Goal: Task Accomplishment & Management: Use online tool/utility

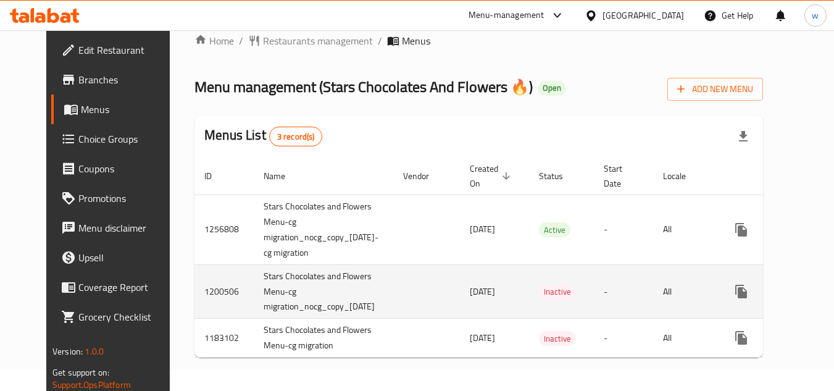
scroll to position [32, 0]
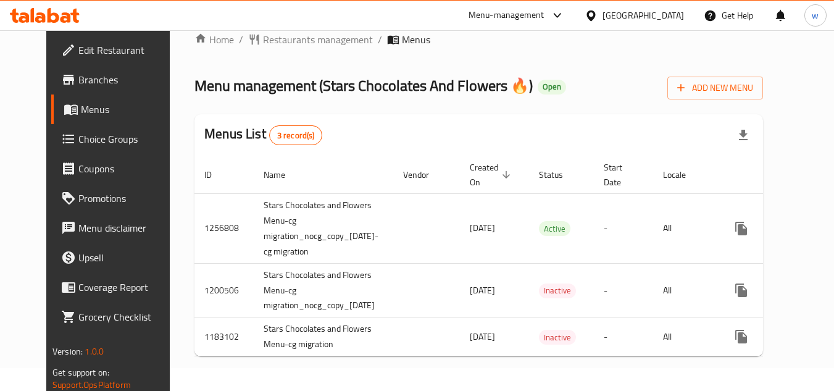
click at [78, 136] on span "Choice Groups" at bounding box center [126, 138] width 97 height 15
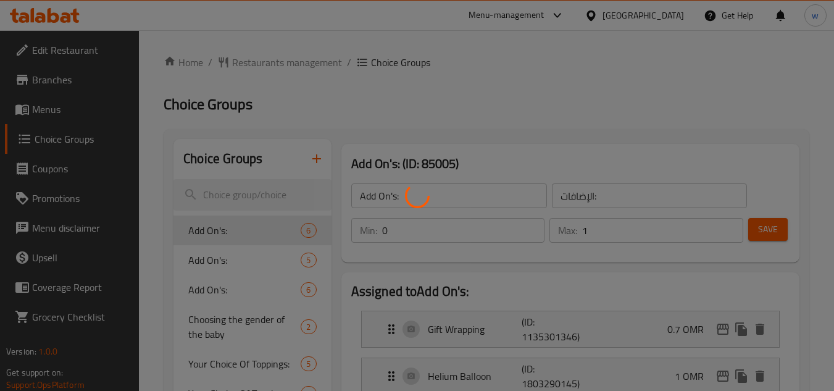
scroll to position [123, 0]
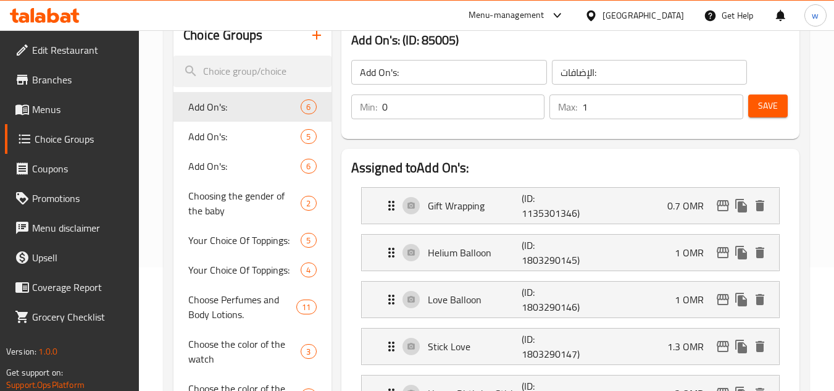
click at [242, 284] on div "Choose Perfumes and Body Lotions. 11" at bounding box center [251, 306] width 157 height 44
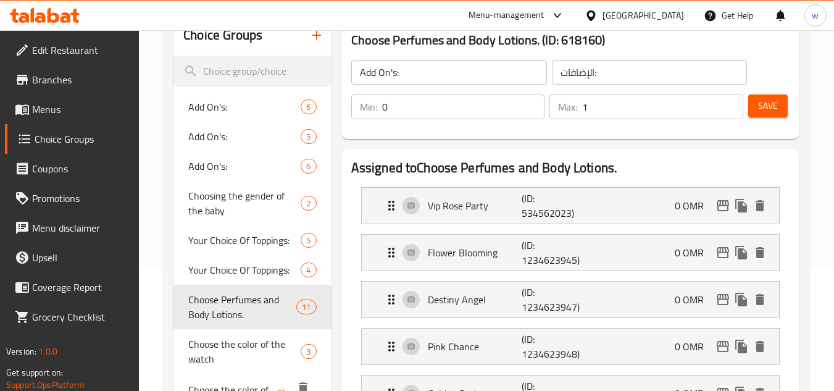
type input "Choose Perfumes and Body Lotions."
type input "اختاري عطور ومستحضرات جسم."
type input "1"
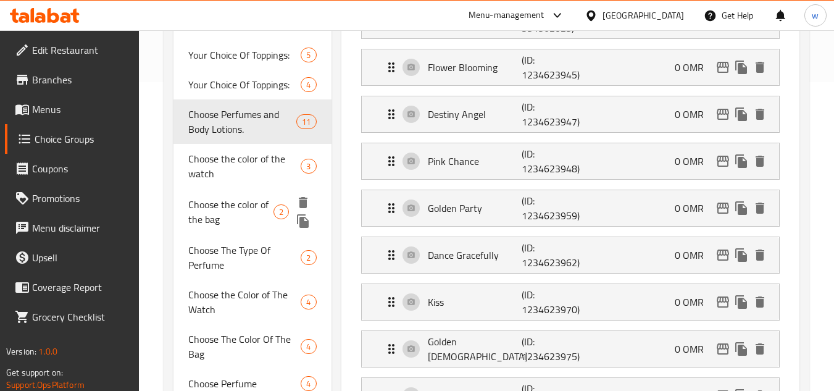
click at [243, 201] on span "Choose the color of the bag" at bounding box center [230, 212] width 85 height 30
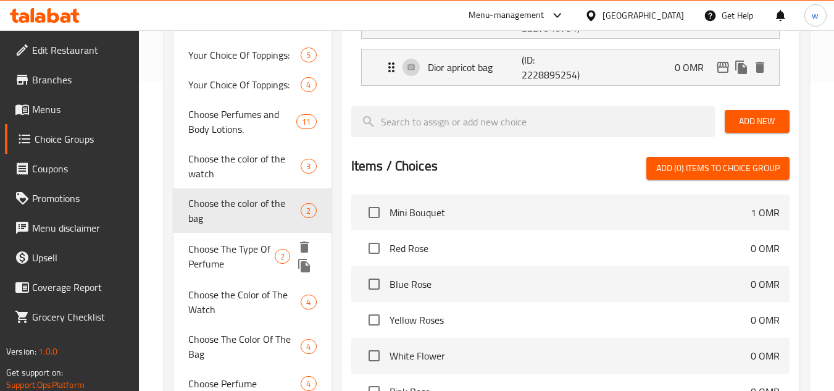
type input "Choose the color of the bag"
type input "اختر لون الحقيبة"
click at [233, 212] on span "Choose the color of the bag" at bounding box center [230, 212] width 85 height 30
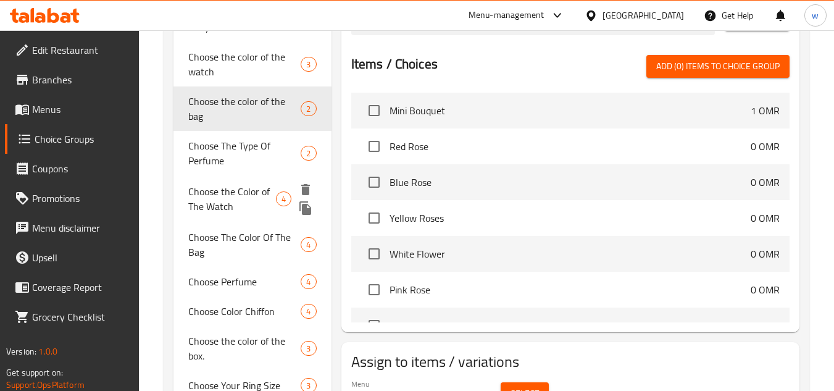
scroll to position [432, 0]
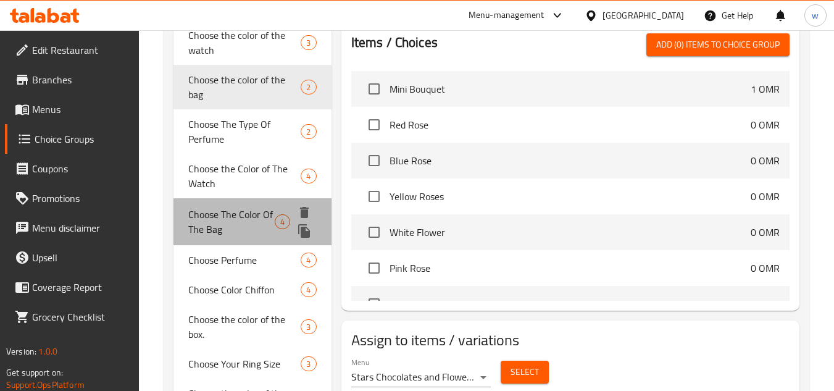
click at [247, 223] on span "Choose The Color Of The Bag" at bounding box center [231, 222] width 86 height 30
type input "Choose The Color Of The Bag"
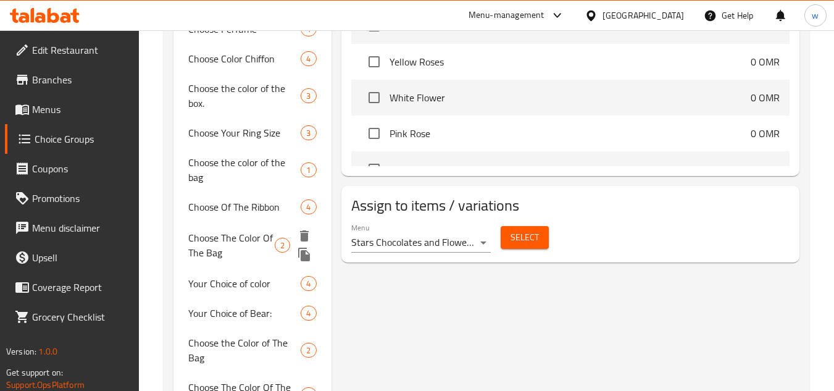
scroll to position [679, 0]
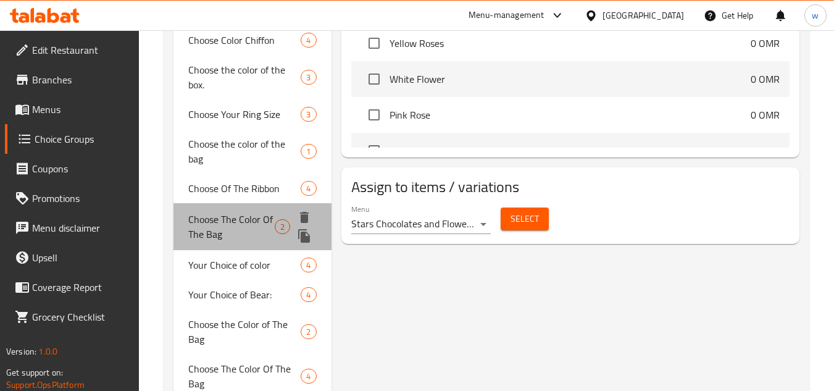
click at [242, 234] on span "Choose The Color Of The Bag" at bounding box center [231, 227] width 86 height 30
type input "اختر لون الحقيبة"
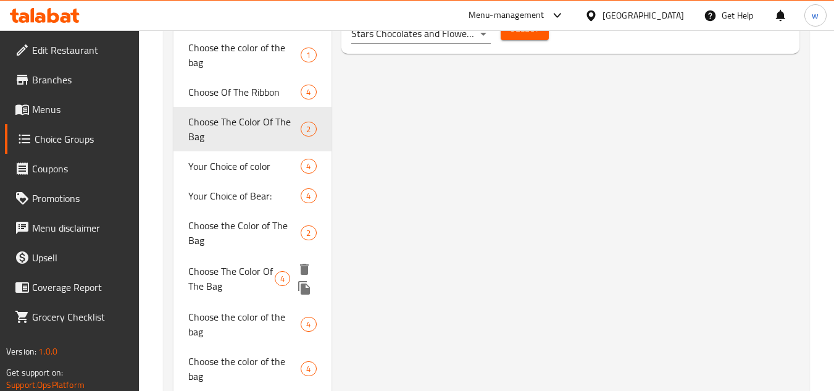
scroll to position [802, 0]
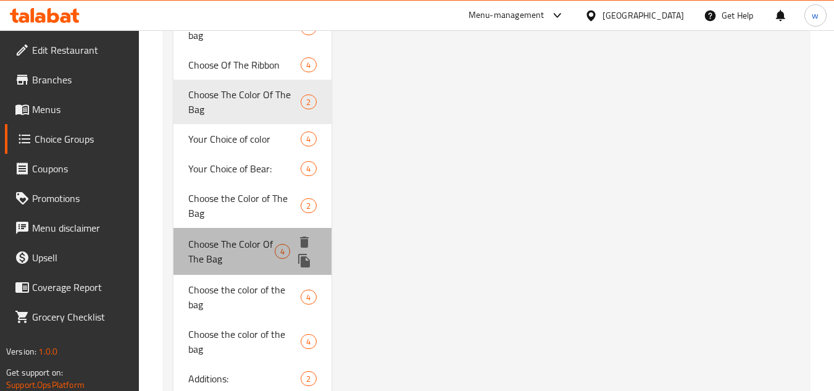
click at [229, 257] on span "Choose The Color Of The Bag" at bounding box center [231, 251] width 86 height 30
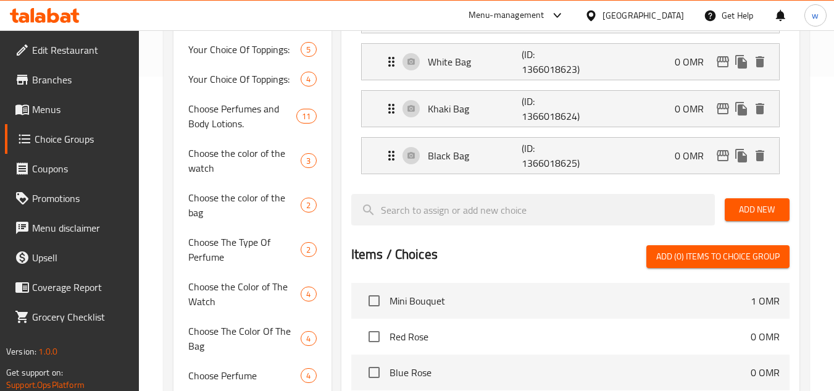
scroll to position [185, 0]
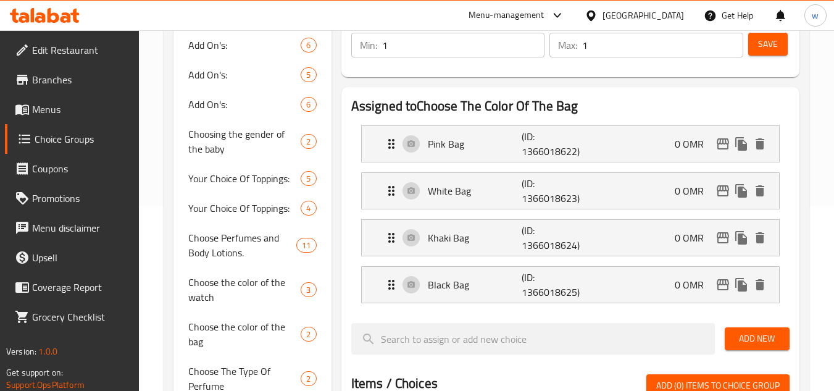
click at [518, 93] on div "Assigned to Choose The Color Of The Bag Pink Bag (ID: 1366018622) 0 OMR Name (E…" at bounding box center [570, 369] width 458 height 564
click at [528, 80] on div "Choose The Color Of The Bag (ID: 821194) Choose The Color Of The Bag ​ اختر لون…" at bounding box center [570, 18] width 468 height 128
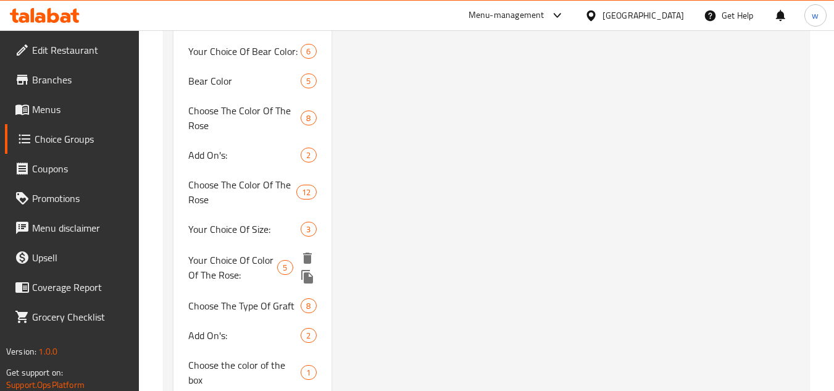
scroll to position [1696, 0]
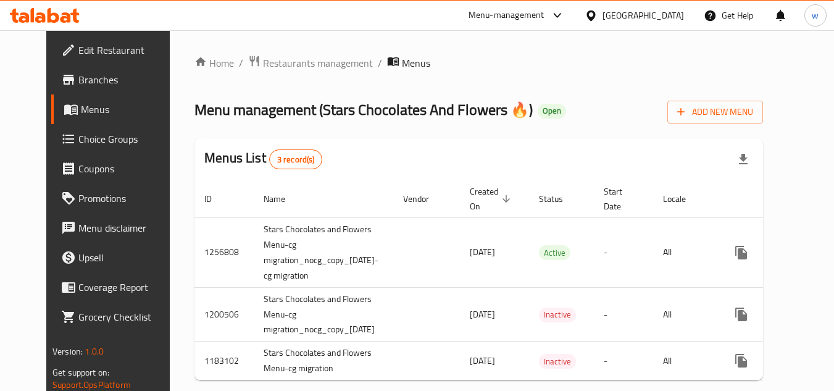
click at [544, 14] on div "Menu-management" at bounding box center [506, 15] width 76 height 15
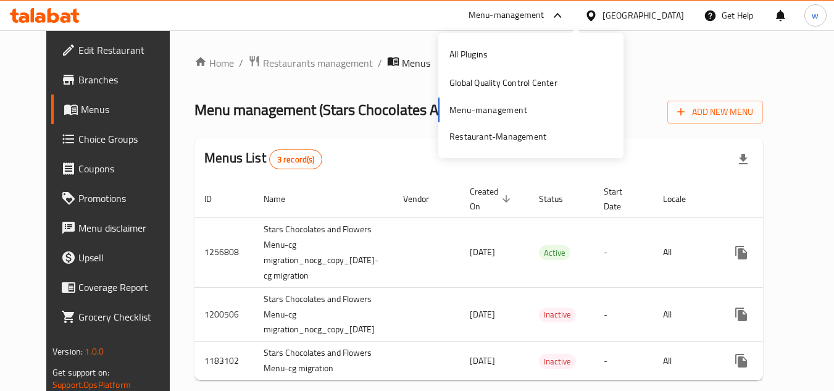
click at [543, 19] on div "Menu-management" at bounding box center [506, 15] width 76 height 15
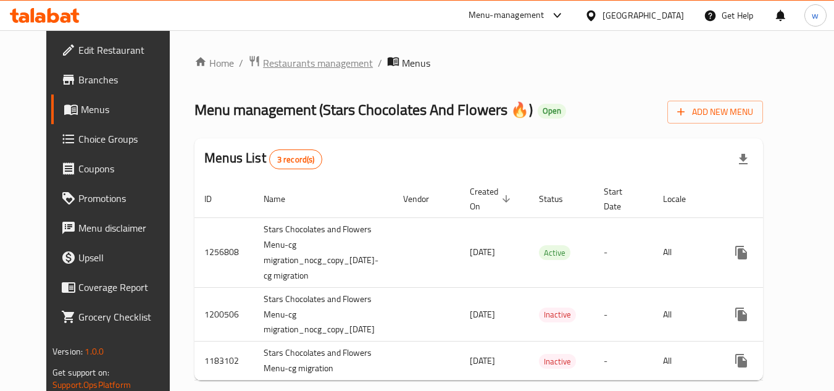
click at [263, 60] on span "Restaurants management" at bounding box center [318, 63] width 110 height 15
